Goal: Task Accomplishment & Management: Complete application form

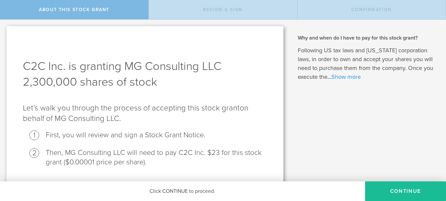
click at [344, 76] on link "Show more" at bounding box center [345, 76] width 29 height 7
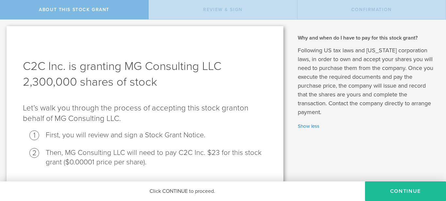
scroll to position [18, 0]
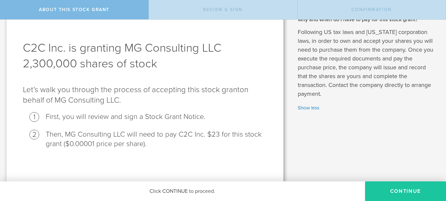
click at [381, 188] on button "CONTINUE" at bounding box center [405, 191] width 81 height 20
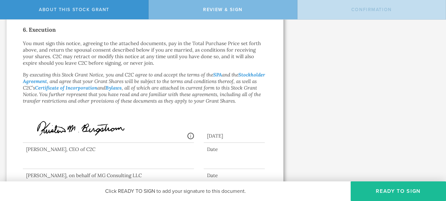
scroll to position [413, 0]
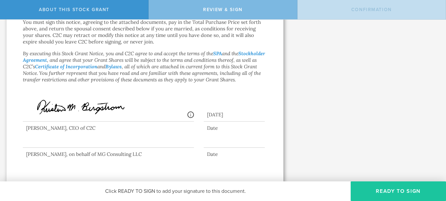
click at [368, 188] on button "Ready to Sign" at bounding box center [398, 191] width 95 height 20
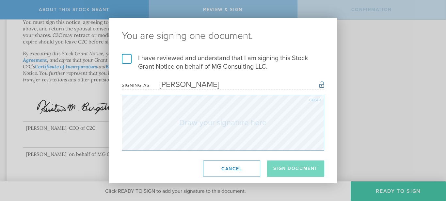
click at [127, 60] on label "I have reviewed and understand that I am signing this Stock Grant Notice on beh…" at bounding box center [223, 62] width 202 height 17
click at [0, 0] on input "I have reviewed and understand that I am signing this Stock Grant Notice on beh…" at bounding box center [0, 0] width 0 height 0
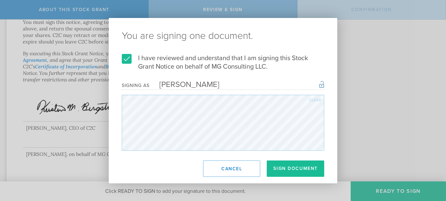
click at [311, 99] on div "Clear" at bounding box center [315, 100] width 12 height 4
click at [151, 152] on div "You are signing one document. I have reviewed and understand that I am signing …" at bounding box center [223, 100] width 229 height 165
click at [308, 99] on div "Clear" at bounding box center [223, 123] width 202 height 56
click at [312, 100] on div "Clear" at bounding box center [315, 100] width 12 height 4
click at [317, 100] on div "Clear" at bounding box center [315, 100] width 12 height 4
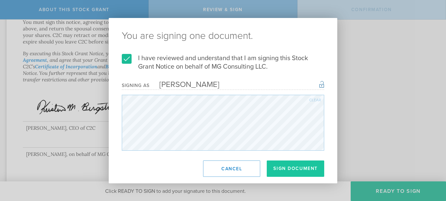
click at [298, 168] on button "Sign Document" at bounding box center [295, 168] width 57 height 16
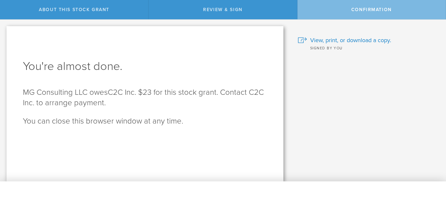
scroll to position [0, 0]
